Goal: Task Accomplishment & Management: Complete application form

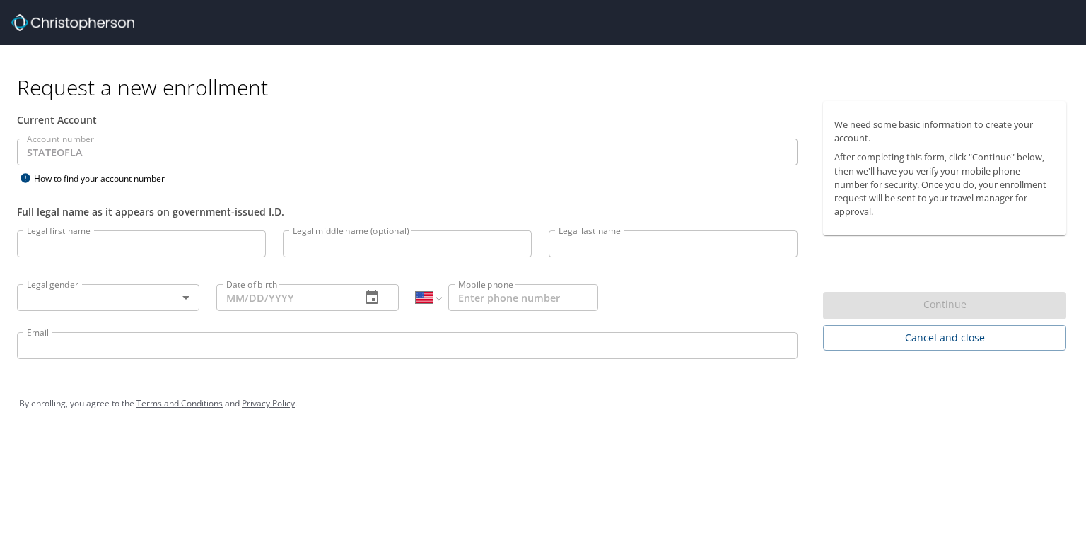
select select "US"
click at [50, 238] on input "Legal first name" at bounding box center [141, 243] width 249 height 27
type input "[PERSON_NAME]"
click at [597, 239] on input "Legal last name" at bounding box center [673, 243] width 249 height 27
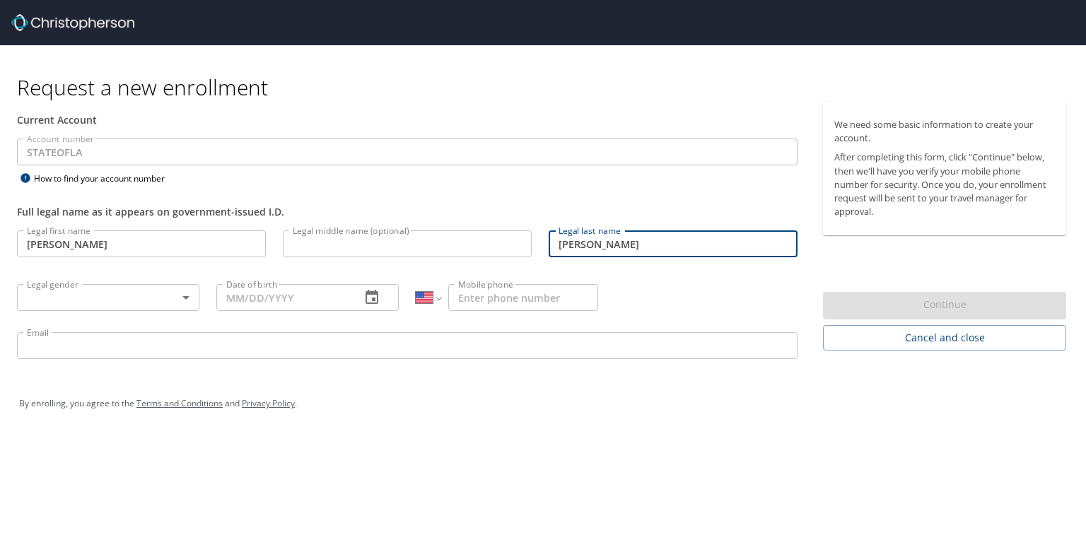
type input "[PERSON_NAME]"
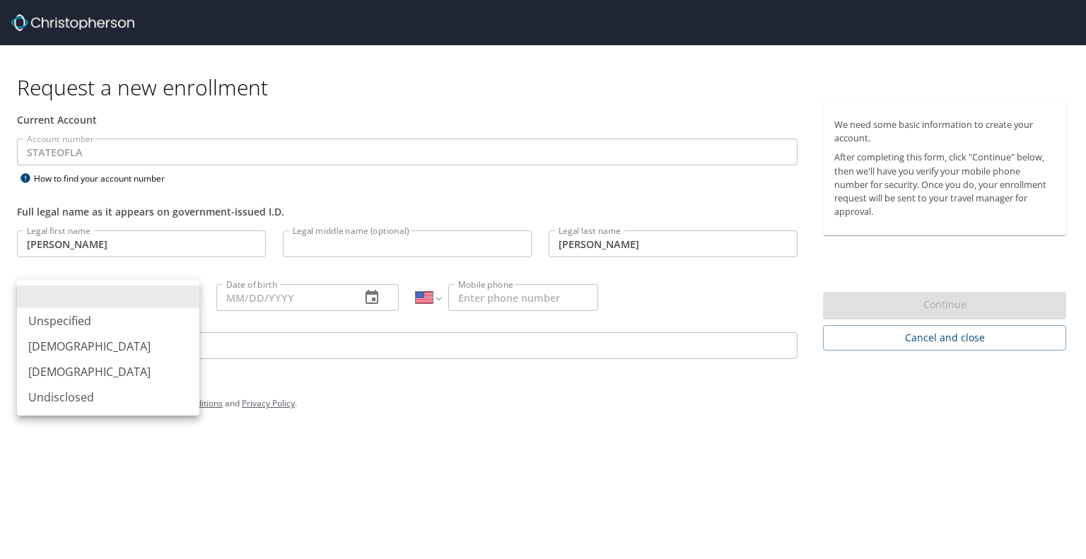
click at [135, 293] on body "Request a new enrollment Current Account Account number STATEOFLA Account numbe…" at bounding box center [543, 279] width 1086 height 559
click at [102, 367] on li "[DEMOGRAPHIC_DATA]" at bounding box center [108, 371] width 182 height 25
type input "[DEMOGRAPHIC_DATA]"
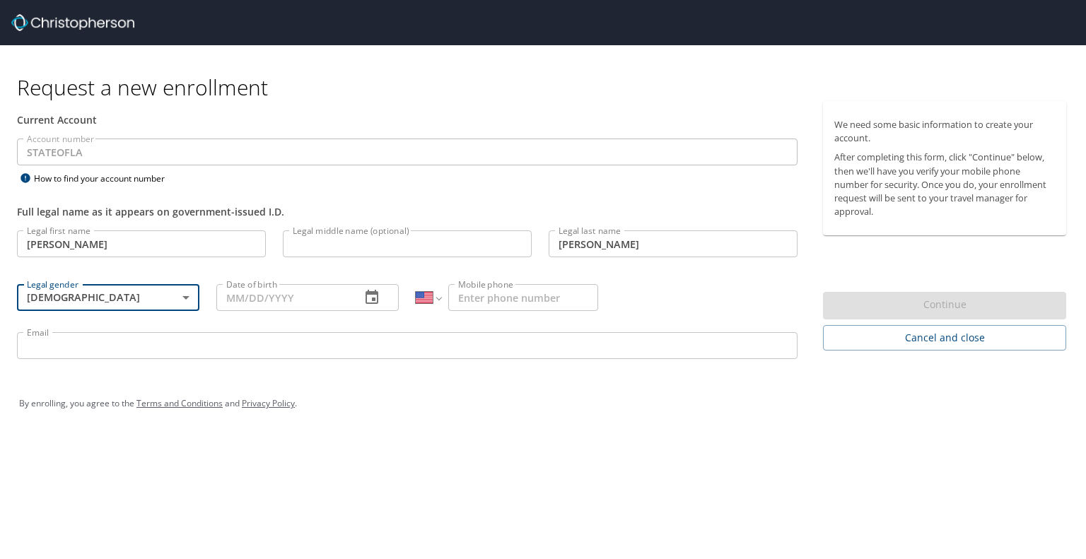
click at [301, 300] on input "Date of birth" at bounding box center [282, 297] width 133 height 27
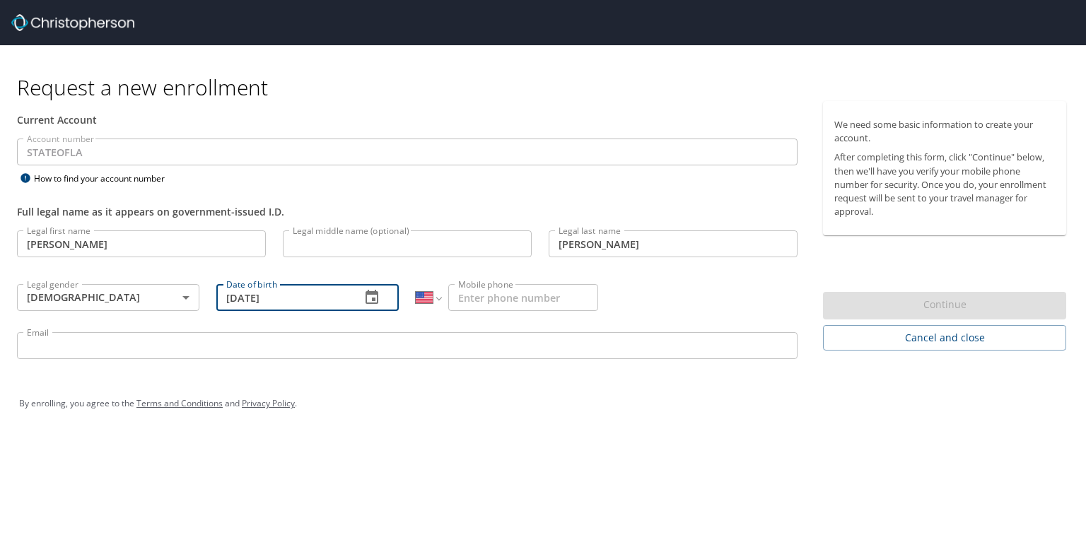
type input "[DATE]"
click at [553, 296] on input "Mobile phone" at bounding box center [523, 297] width 150 height 27
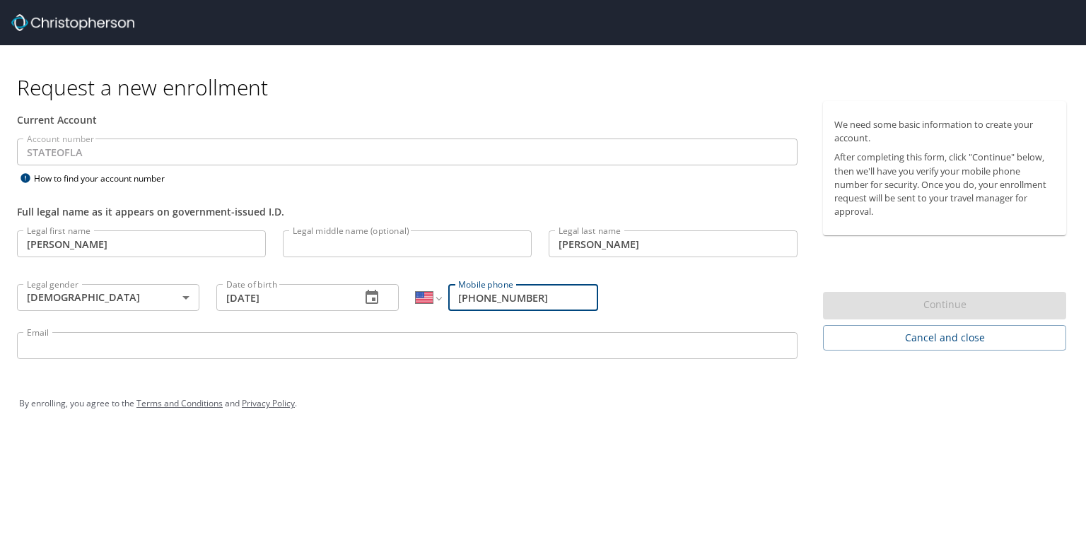
type input "[PHONE_NUMBER]"
click at [455, 351] on input "Email" at bounding box center [407, 345] width 780 height 27
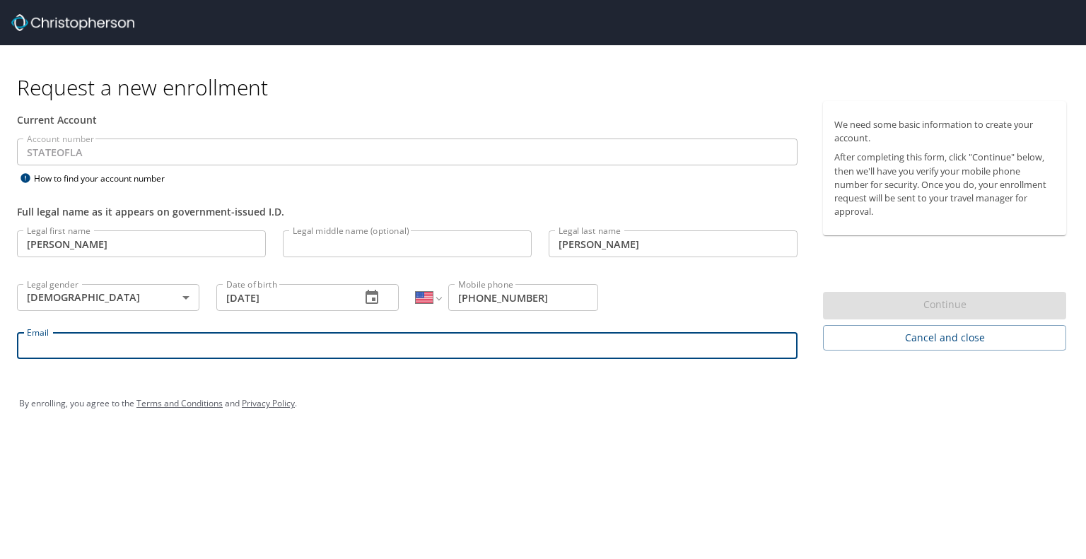
type input "[EMAIL_ADDRESS][DOMAIN_NAME]"
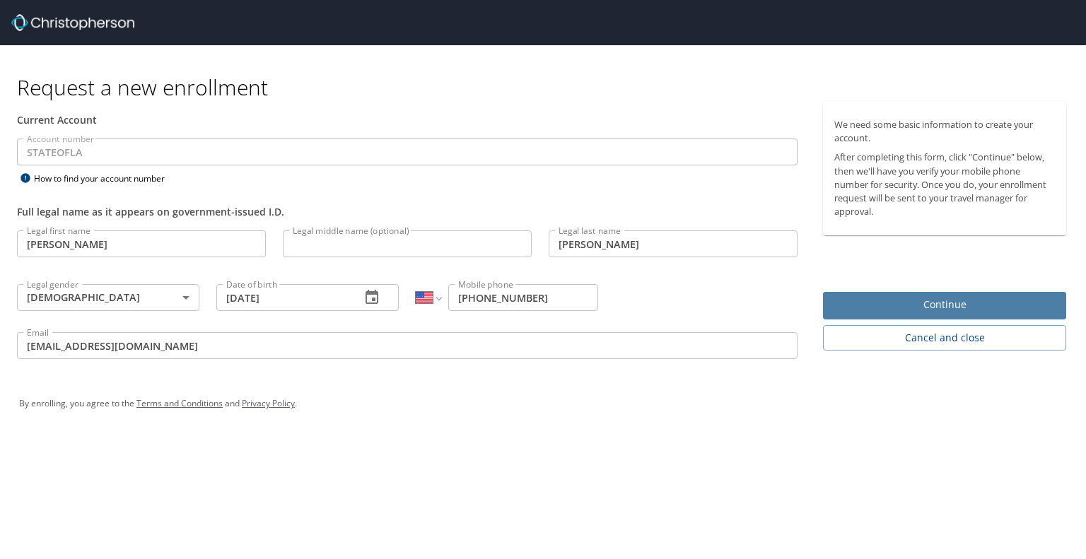
click at [898, 298] on span "Continue" at bounding box center [944, 305] width 221 height 18
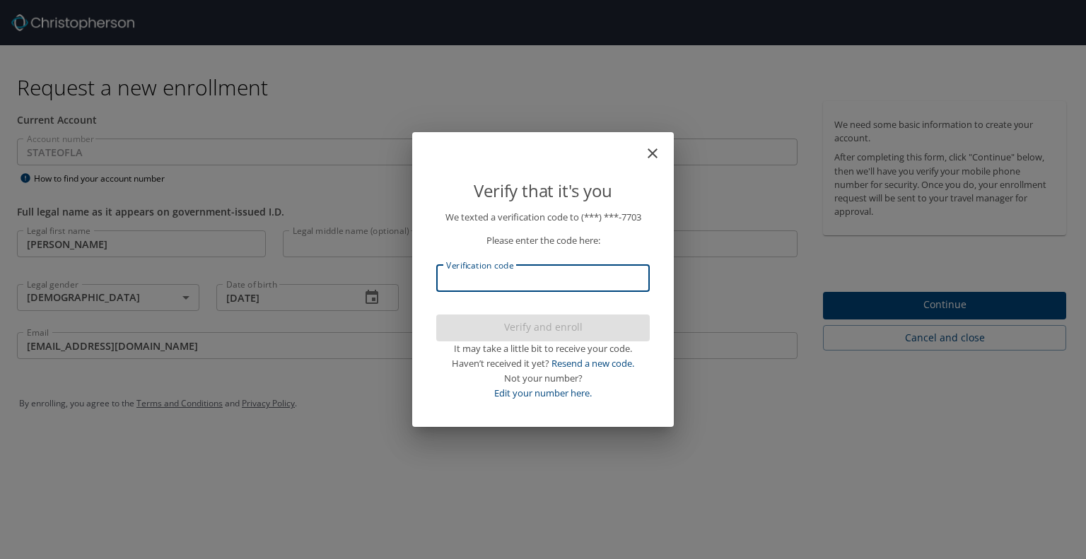
click at [517, 283] on input "Verification code" at bounding box center [542, 278] width 213 height 27
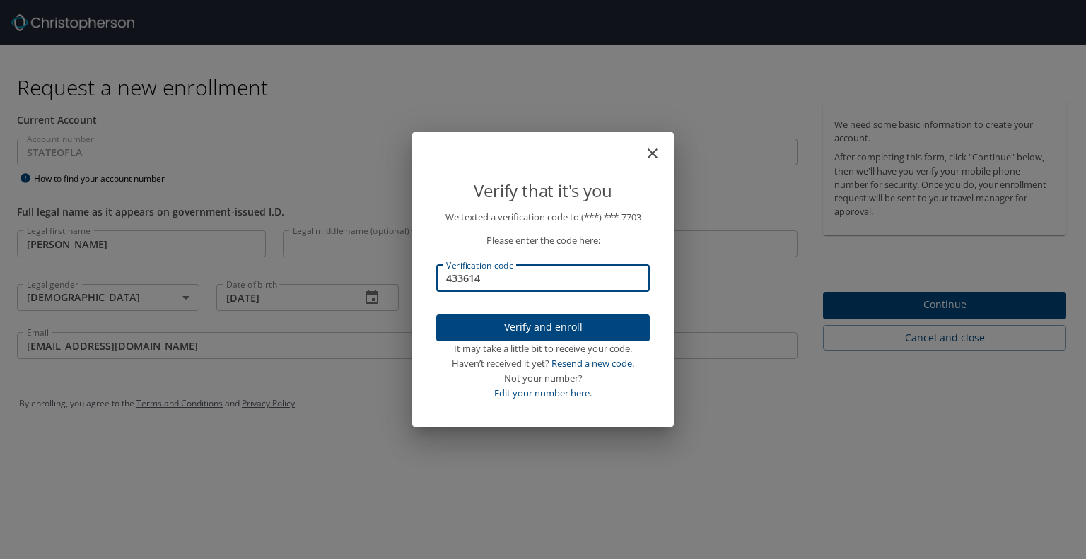
type input "433614"
click at [932, 309] on div "Verify that it's you We texted a verification code to (***) ***- 7703 Please en…" at bounding box center [543, 279] width 1086 height 559
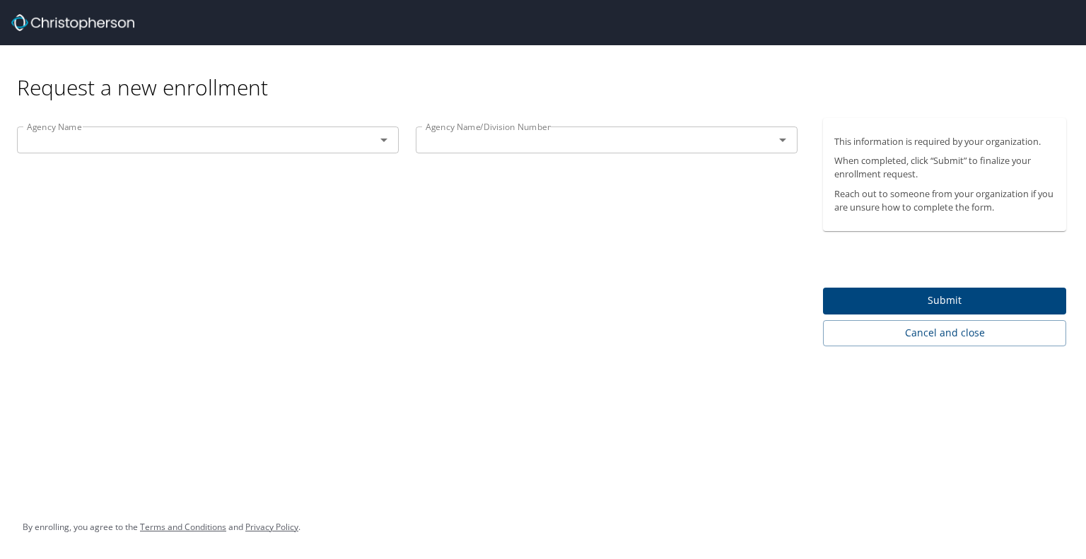
click at [96, 152] on div "Agency Name" at bounding box center [208, 140] width 382 height 27
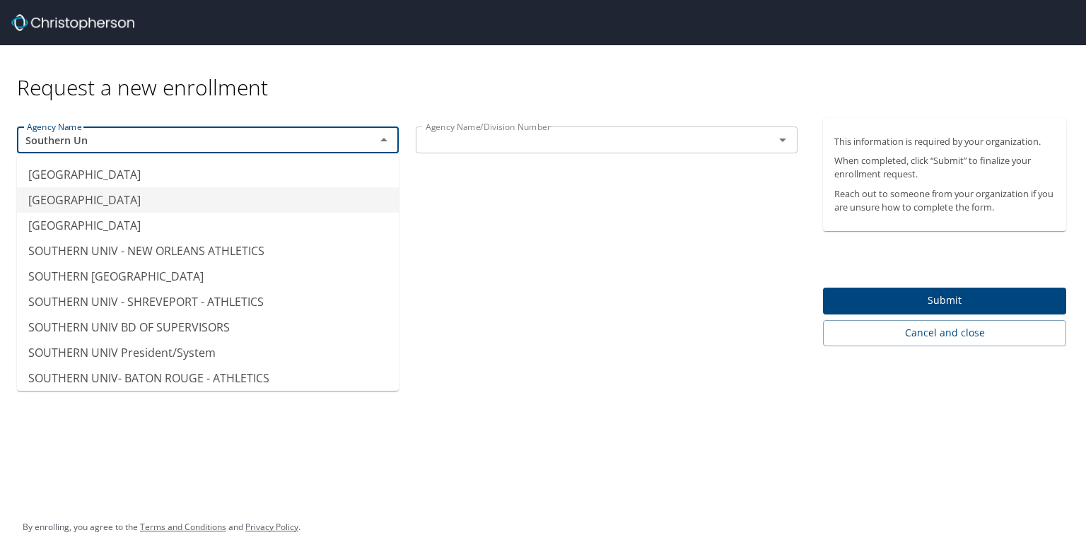
click at [121, 199] on li "[GEOGRAPHIC_DATA]" at bounding box center [208, 199] width 382 height 25
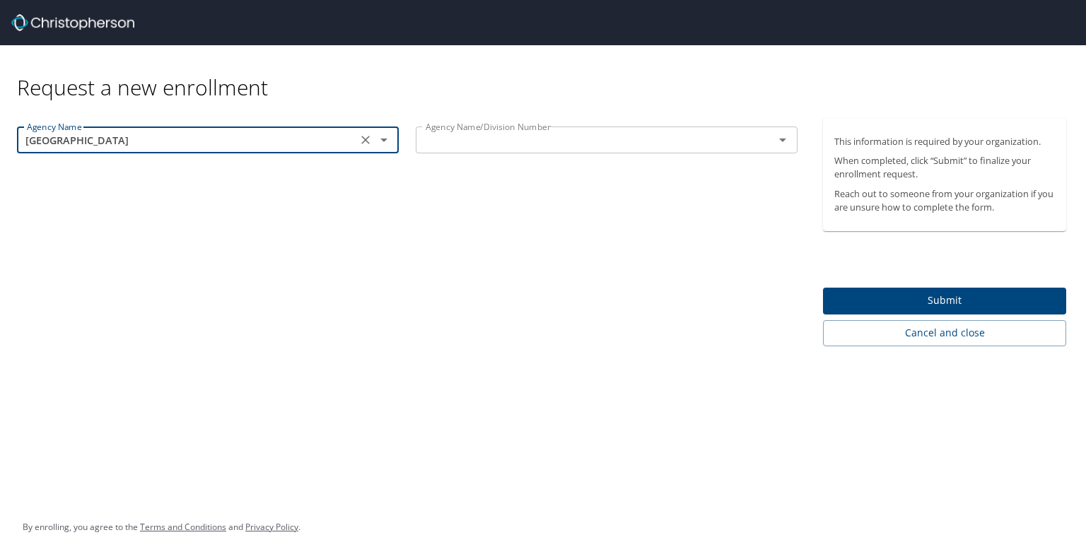
type input "[GEOGRAPHIC_DATA]"
click at [512, 132] on input "text" at bounding box center [586, 140] width 332 height 18
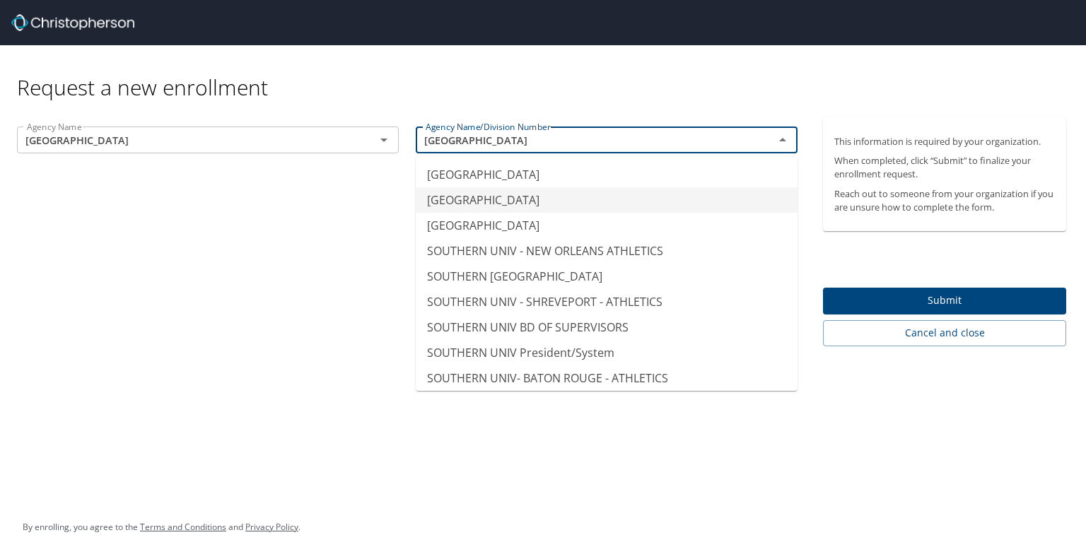
click at [526, 191] on li "[GEOGRAPHIC_DATA]" at bounding box center [607, 199] width 382 height 25
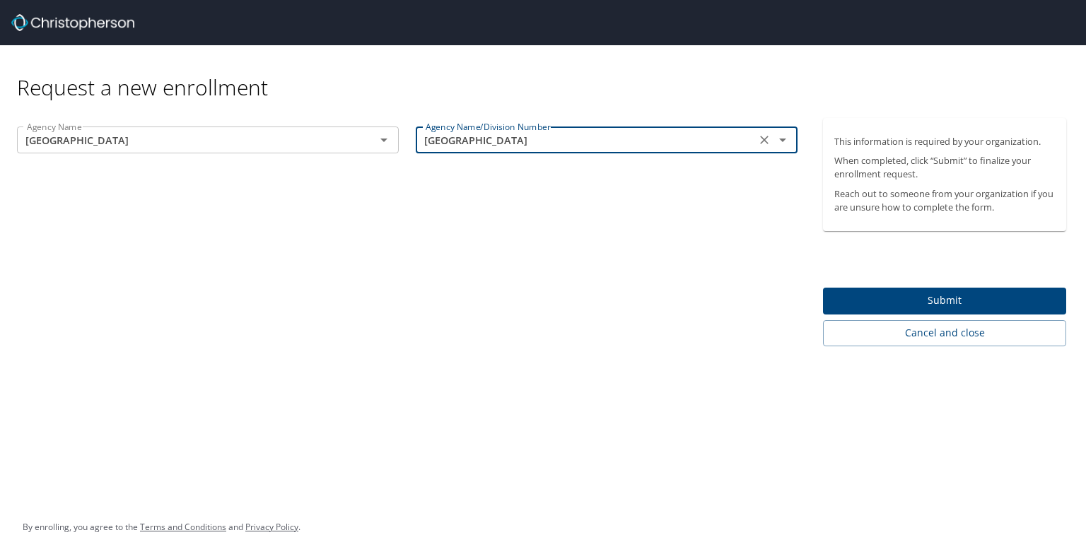
type input "[GEOGRAPHIC_DATA]"
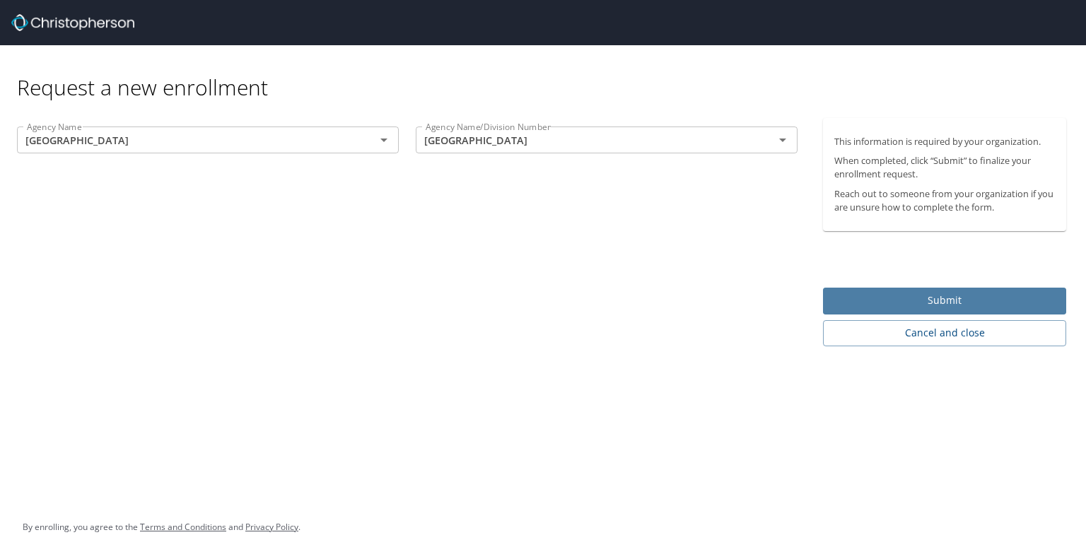
click at [963, 295] on span "Submit" at bounding box center [944, 301] width 221 height 18
